Goal: Check status: Check status

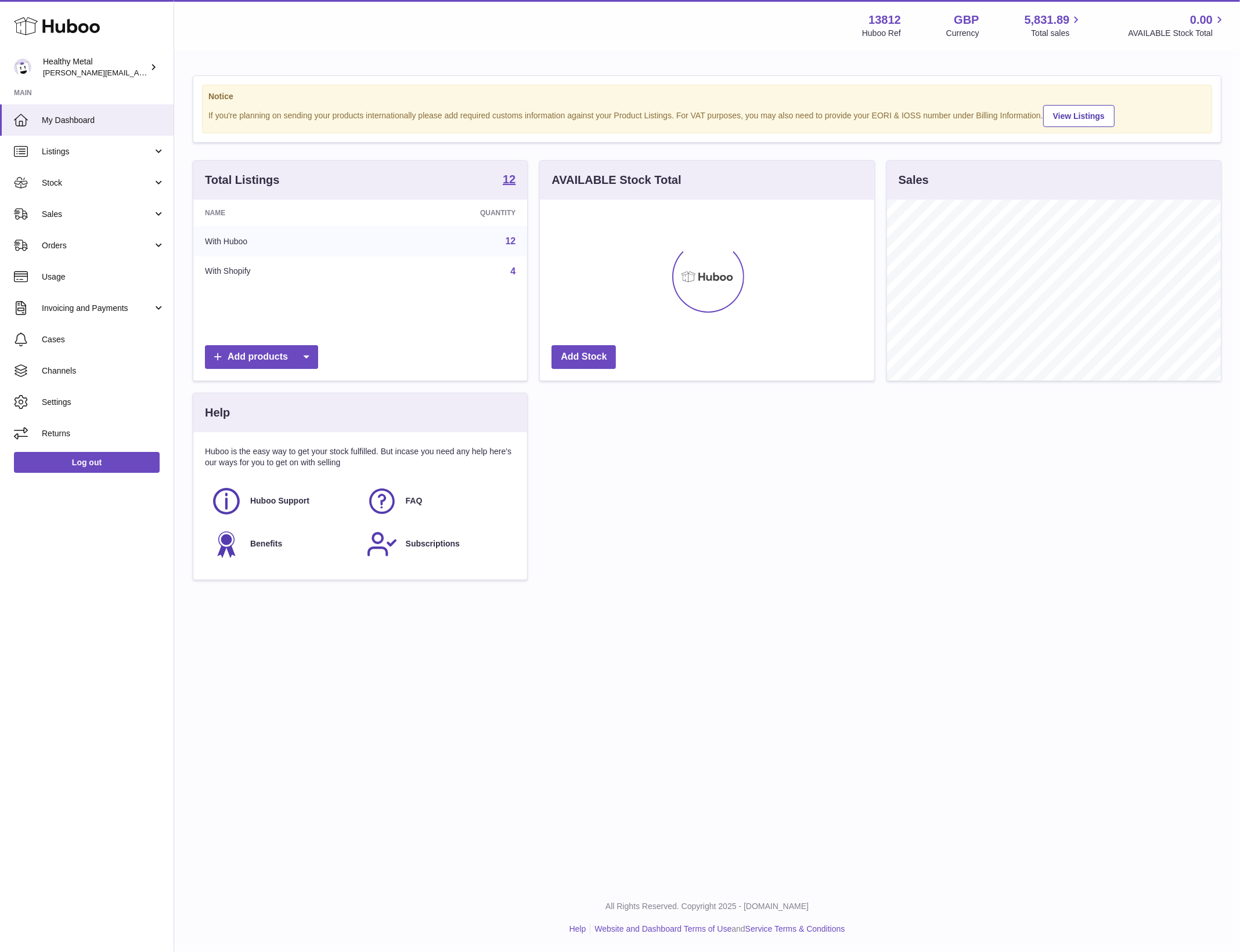
scroll to position [180, 334]
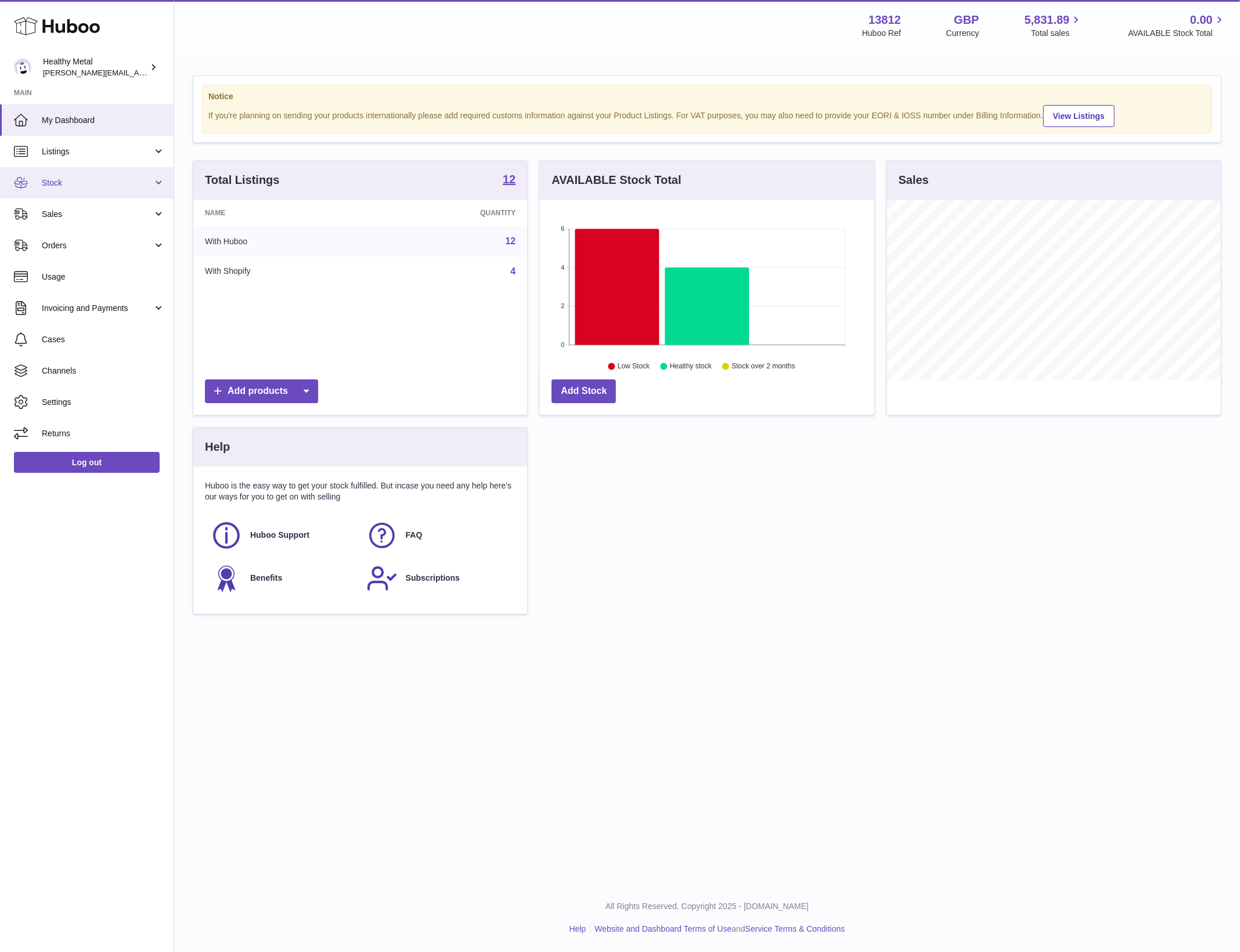
click at [94, 187] on span "Stock" at bounding box center [97, 183] width 111 height 11
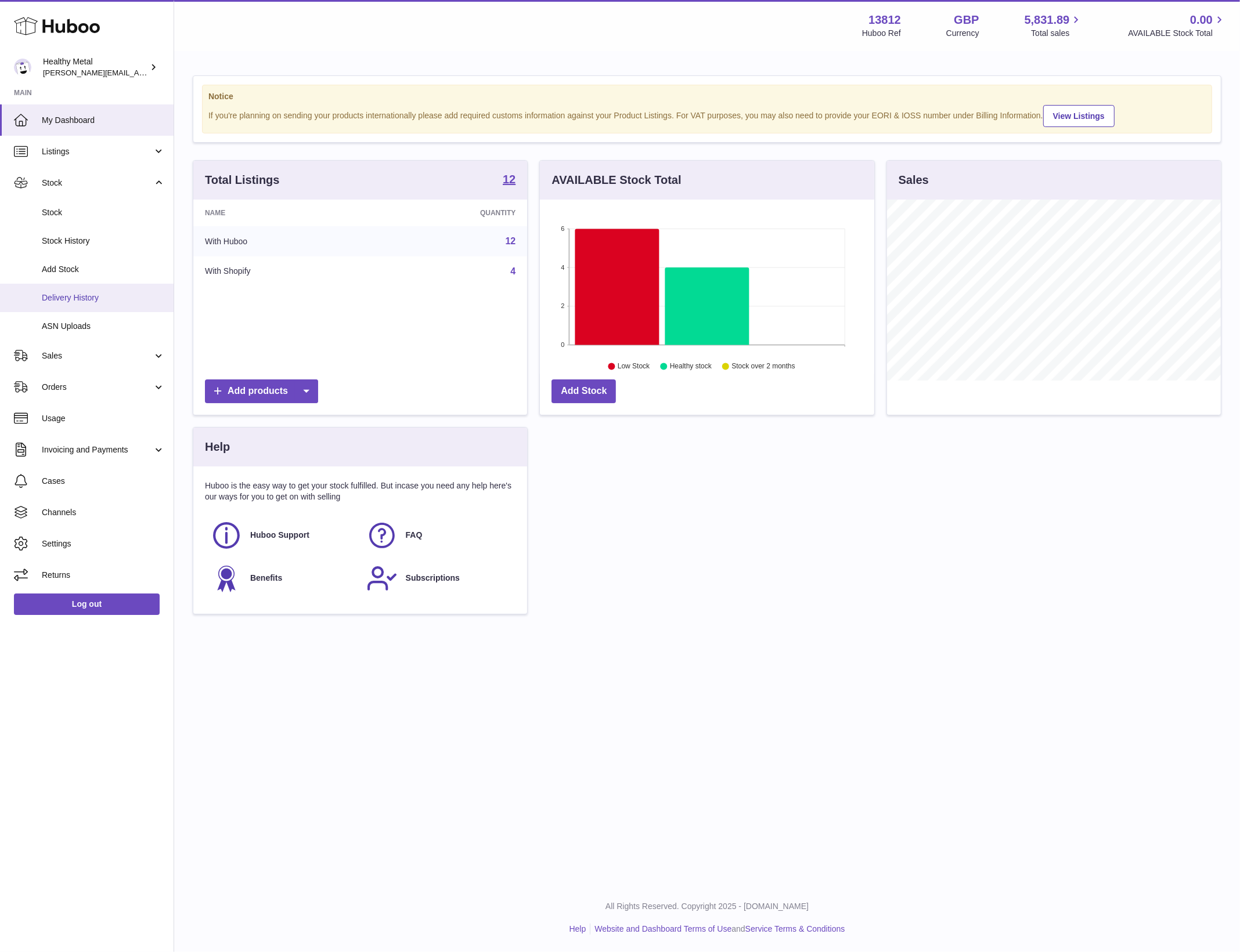
click at [91, 295] on span "Delivery History" at bounding box center [103, 298] width 123 height 11
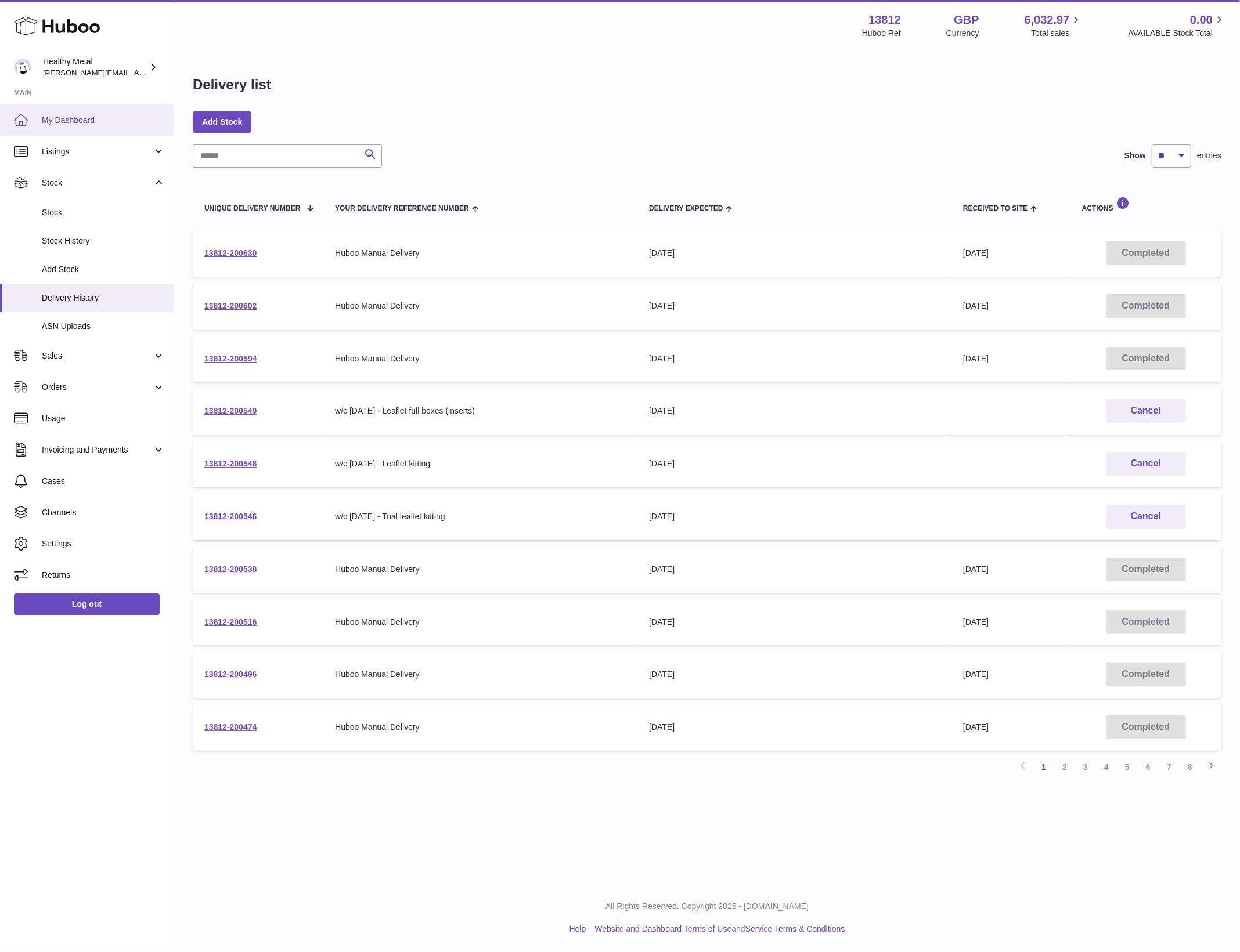
click at [97, 118] on span "My Dashboard" at bounding box center [103, 120] width 123 height 11
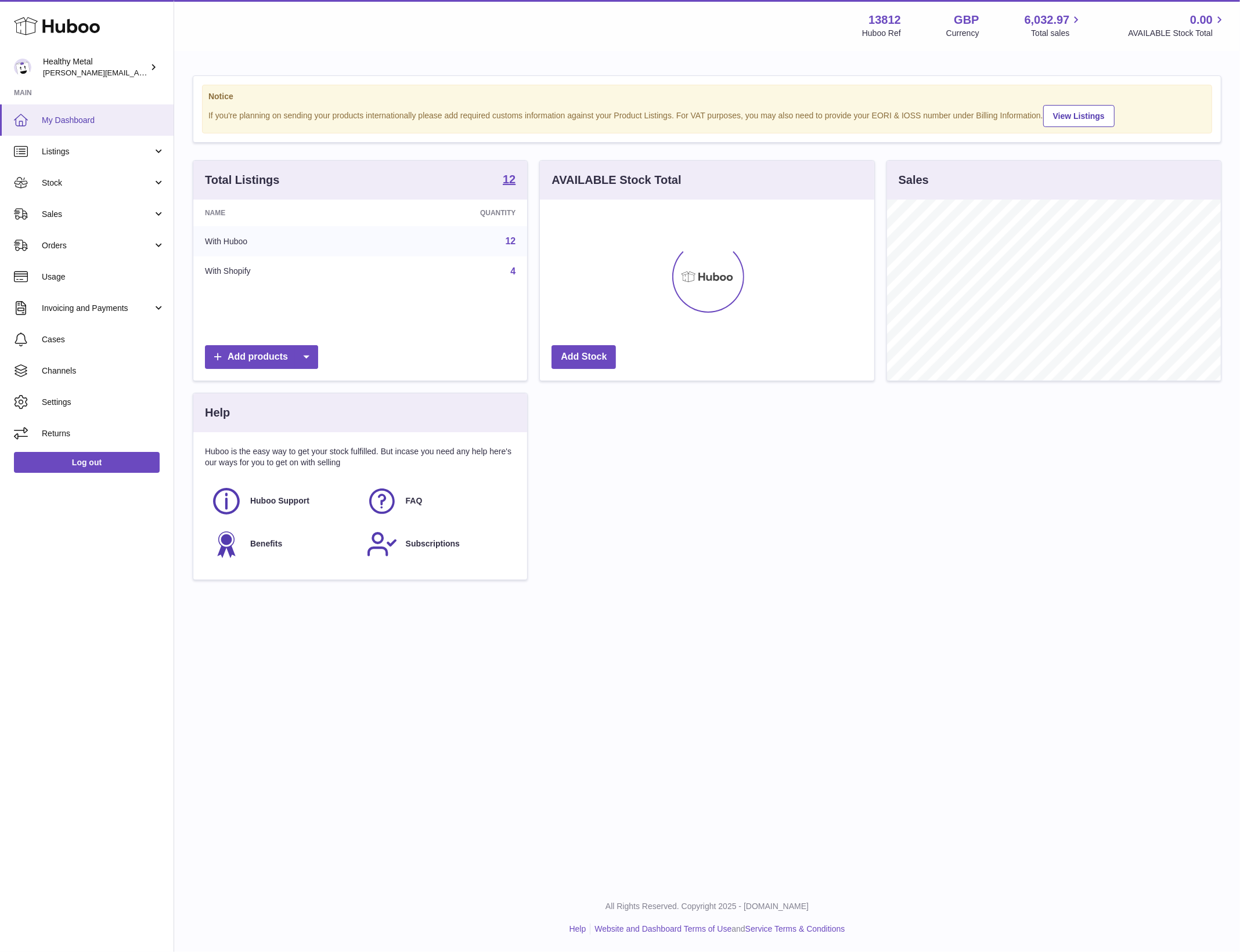
scroll to position [180, 334]
